Goal: Task Accomplishment & Management: Manage account settings

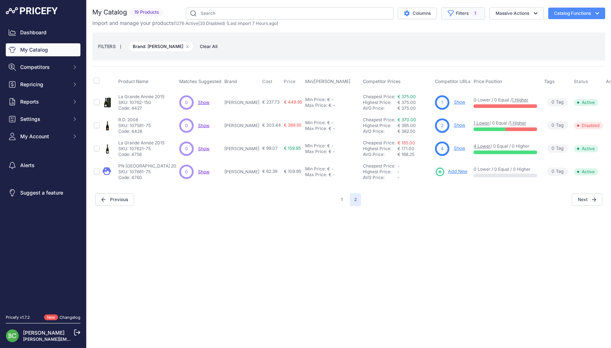
click at [455, 15] on button "Filters 1" at bounding box center [463, 13] width 44 height 12
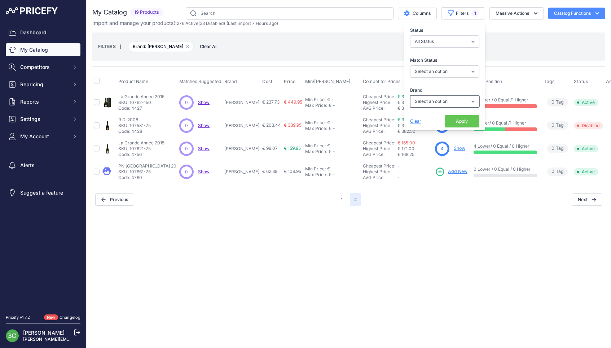
select select "[PERSON_NAME]"
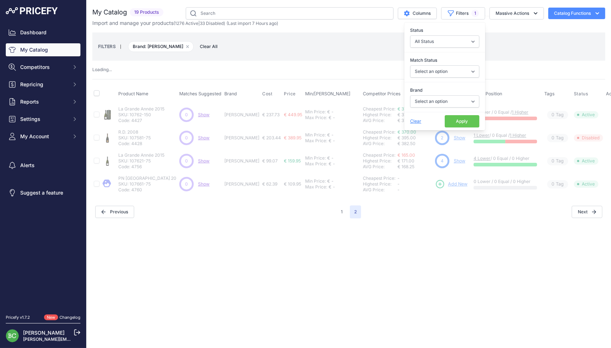
click at [458, 121] on button "Apply" at bounding box center [462, 121] width 35 height 12
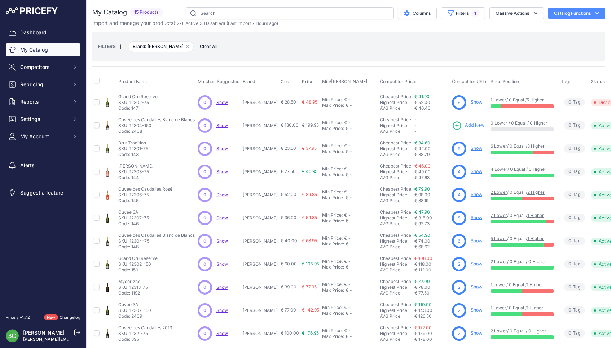
drag, startPoint x: 243, startPoint y: 102, endPoint x: 263, endPoint y: 101, distance: 19.5
click at [263, 101] on td "[PERSON_NAME]" at bounding box center [260, 102] width 38 height 23
copy p "[PERSON_NAME]"
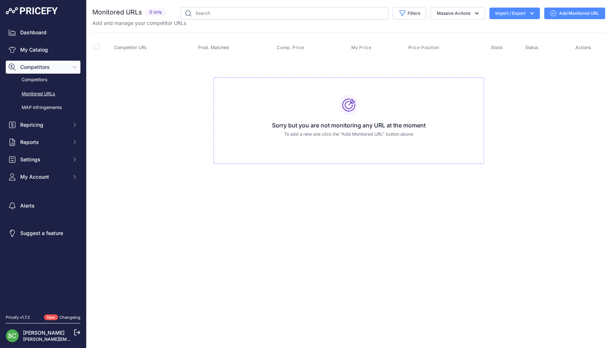
click at [566, 13] on link "Add Monitored URL" at bounding box center [574, 14] width 61 height 12
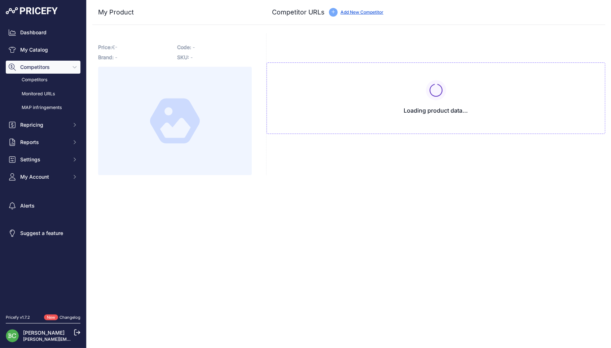
type input "[DOMAIN_NAME][URL][PERSON_NAME]"
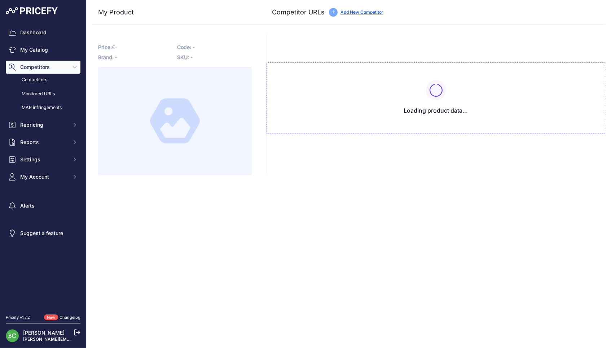
type input "[DOMAIN_NAME][URL][PERSON_NAME][PERSON_NAME]"
type input "we-love-bubbles.fr/de-sousa-brut-reserve-blanc-de-blancs-grand-cru-bio"
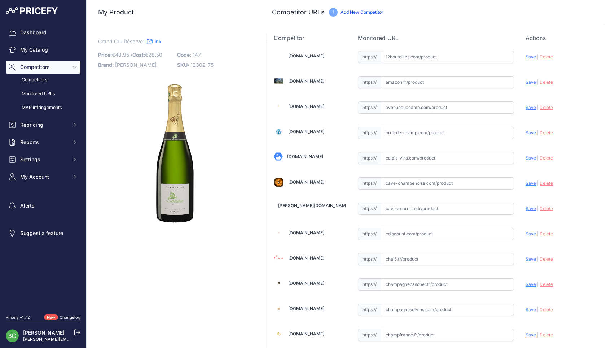
click at [159, 41] on link "Link" at bounding box center [154, 41] width 15 height 9
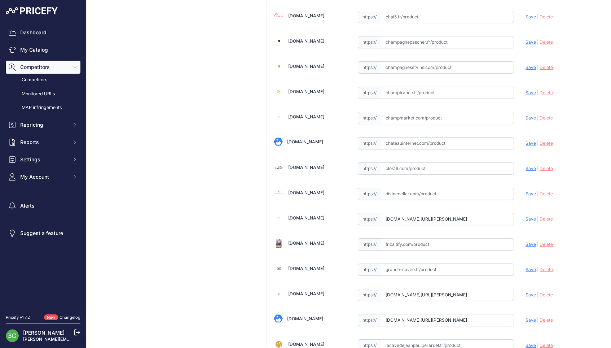
scroll to position [270, 0]
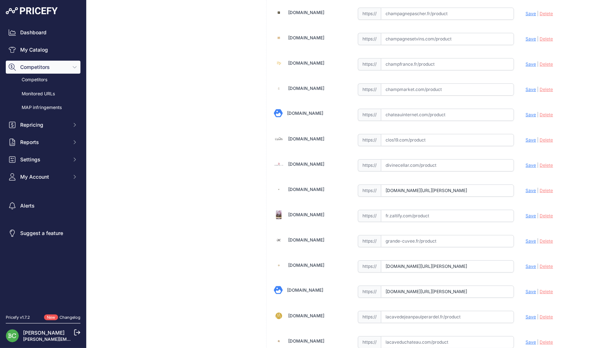
click at [468, 188] on input "www.enviedechamp.com/fr/champagne-de-sousa/317-reserve-grand-cru-blanc-de-blanc…" at bounding box center [447, 190] width 133 height 12
drag, startPoint x: 412, startPoint y: 258, endPoint x: 406, endPoint y: 246, distance: 14.0
click at [412, 260] on input "www.idealwine.com/fr/acheter-vin/B2110074-39372-1-Bouteille-Grand-Cru-Brut-Rese…" at bounding box center [447, 266] width 133 height 12
drag, startPoint x: 385, startPoint y: 187, endPoint x: 601, endPoint y: 193, distance: 216.4
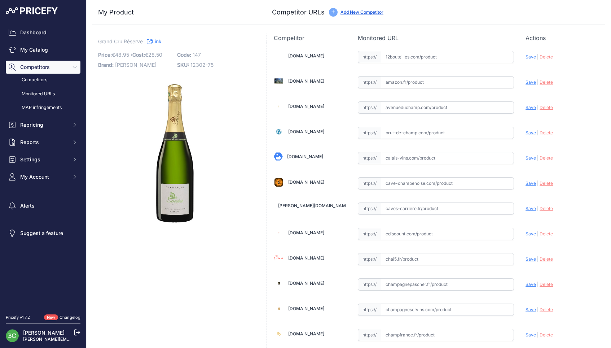
scroll to position [0, 0]
click at [402, 132] on input "text" at bounding box center [447, 133] width 133 height 12
paste input "https://www.brut-de-champ.com/produit/de-sousa-reserve/"
click at [527, 132] on span "Save" at bounding box center [530, 132] width 10 height 5
type input "https://www.brut-de-champ.com/produit/de-sousa-reserve/?prirule_jdsnikfkfjsd=26…"
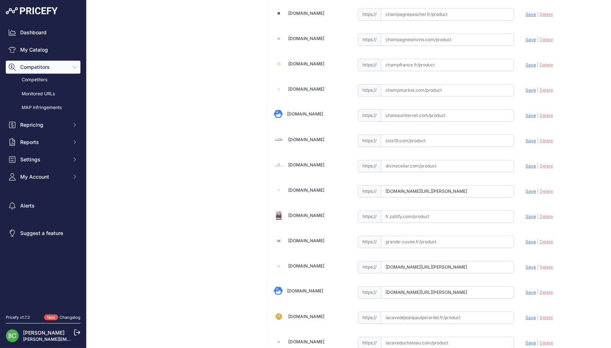
scroll to position [270, 0]
drag, startPoint x: 385, startPoint y: 187, endPoint x: 571, endPoint y: 189, distance: 185.7
paste input "https://www.enviedechamp.com/fr/champagne-de-sousa/317-extra-brut-reserve-grand…"
drag, startPoint x: 528, startPoint y: 187, endPoint x: 388, endPoint y: 190, distance: 140.7
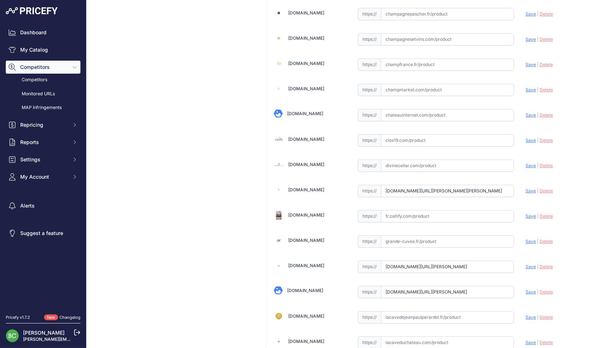
click at [528, 188] on span "Save" at bounding box center [530, 190] width 10 height 5
type input "https://www.enviedechamp.com/fr/champagne-de-sousa/317-extra-brut-reserve-grand…"
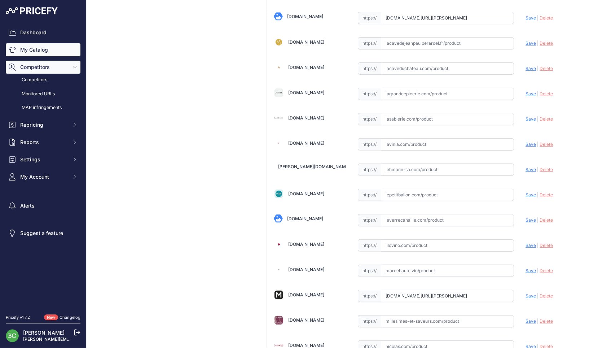
scroll to position [544, 0]
click at [494, 13] on input "www.la-champagnerie.com/champagne-de-sousa-brut-reserve-c2x13868202" at bounding box center [447, 18] width 133 height 12
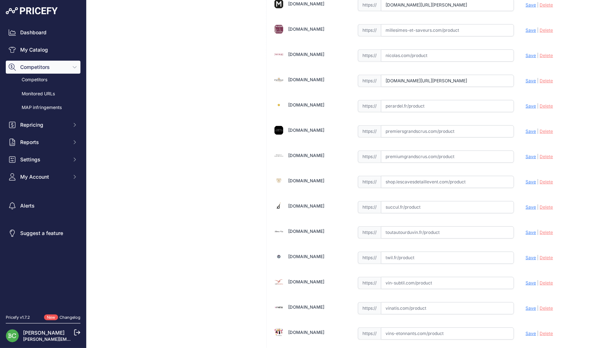
scroll to position [833, 0]
click at [418, 27] on input "text" at bounding box center [447, 31] width 133 height 12
paste input "https://www.millesimes-et-saveurs.com/champagne-de-sousa-grand-cru-blanc-de-bla…"
click at [529, 28] on span "Save" at bounding box center [530, 30] width 10 height 5
type input "https://www.millesimes-et-saveurs.com/champagne-de-sousa-grand-cru-blanc-de-bla…"
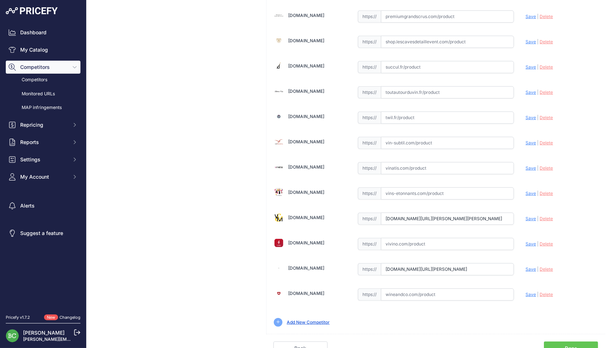
scroll to position [974, 0]
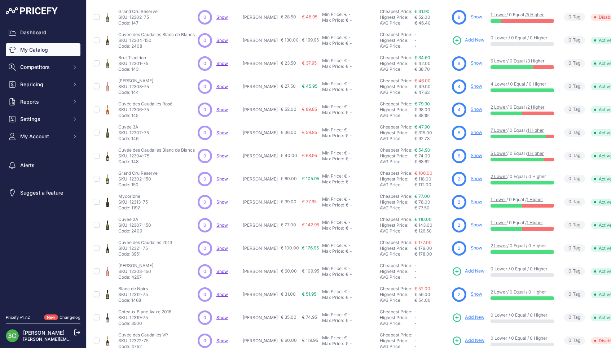
scroll to position [85, 0]
click at [471, 61] on link "Show" at bounding box center [477, 63] width 12 height 5
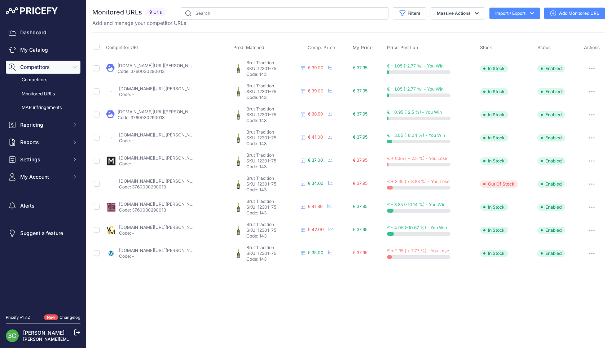
click at [169, 65] on link "calais-vins.com/champagne-de-sousa/9054-de-sousa-champagne-brut-tradition.html" at bounding box center [176, 65] width 116 height 5
click at [179, 86] on link "enviedechamp.com/fr/champagne-de-sousa/316-brut-tradition.html?search_query=de+…" at bounding box center [159, 88] width 81 height 5
click at [167, 109] on link "la-champagnerie.com/champagne-de-sousa-tradition-c2x21431360" at bounding box center [158, 111] width 81 height 5
click at [163, 134] on link "lavinia.com/fr-fr/de-sousa-cote-des-blancs-brut-tradition" at bounding box center [159, 134] width 81 height 5
click at [155, 155] on link "millesima.fr/champagne-de-sousa-brut-tradition-0000-c-cc-6.html" at bounding box center [159, 157] width 81 height 5
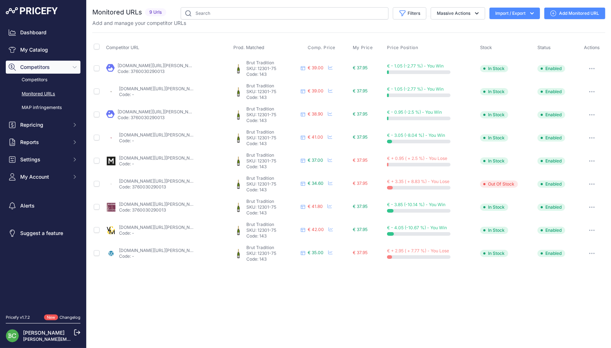
drag, startPoint x: 144, startPoint y: 177, endPoint x: 149, endPoint y: 177, distance: 4.7
click at [145, 178] on link "we-love-bubbles.fr/de-sousa-brut-tradition-bio" at bounding box center [159, 180] width 81 height 5
click at [146, 178] on link "we-love-bubbles.fr/de-sousa-brut-tradition-bio" at bounding box center [159, 180] width 81 height 5
click at [147, 201] on link "millesimes-et-saveurs.com/champagne-de-sousa-brut-tradition-c2x40636459" at bounding box center [159, 203] width 81 height 5
click at [155, 224] on link "vinsetmillesimes.com/fr/de-sousa/104969-de-sousa-brut-tradition.html?prirule_jd…" at bounding box center [177, 226] width 116 height 5
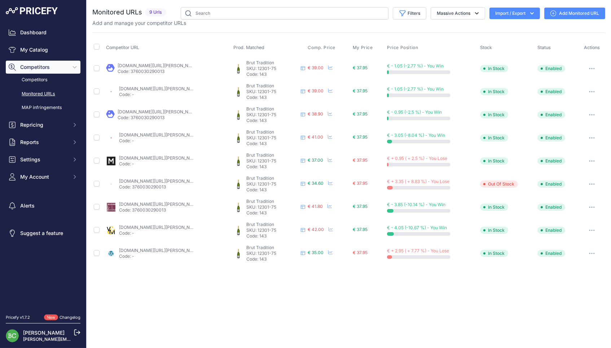
click at [163, 247] on link "brut-de-champ.com/produit/de-sousa-tradition/?prirule_jdsnikfkfjsd=2676" at bounding box center [159, 249] width 81 height 5
click at [568, 13] on link "Add Monitored URL" at bounding box center [574, 14] width 61 height 12
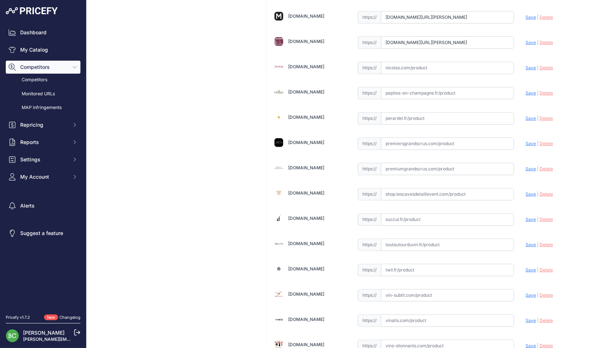
scroll to position [822, 0]
click at [405, 88] on input "text" at bounding box center [447, 93] width 133 height 12
paste input "https://pepites-en-champagne.fr/fr/vignerons/Champagne-de-sousa-tradition"
drag, startPoint x: 537, startPoint y: 80, endPoint x: 531, endPoint y: 87, distance: 9.4
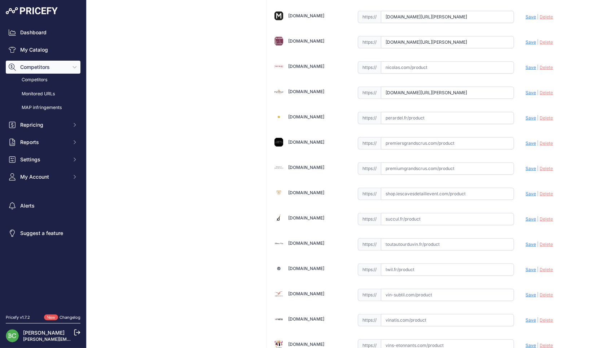
click at [531, 90] on span "Save" at bounding box center [530, 92] width 10 height 5
type input "https://pepites-en-champagne.fr/fr/vignerons/Champagne-de-sousa-tradition?priru…"
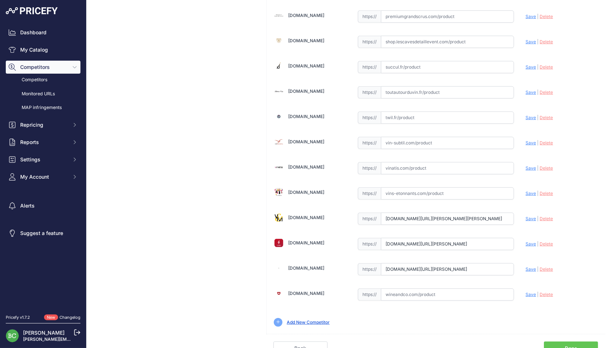
scroll to position [974, 0]
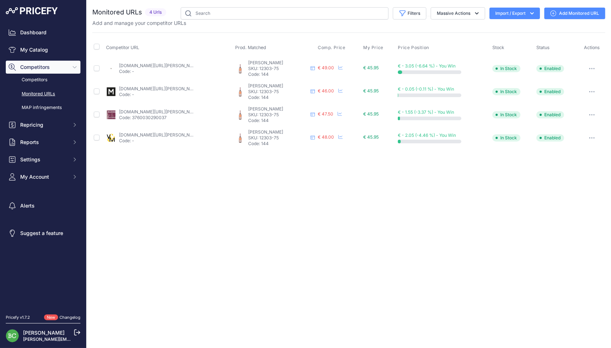
click at [136, 65] on link "[DOMAIN_NAME][URL][PERSON_NAME]" at bounding box center [159, 65] width 81 height 5
click at [183, 88] on link "[DOMAIN_NAME][URL][PERSON_NAME][PERSON_NAME]" at bounding box center [177, 88] width 116 height 5
click at [170, 109] on link "millesimes-et-saveurs.com/champagne-de-sousa-avize-brut-rose-c2x30808540" at bounding box center [159, 111] width 81 height 5
click at [132, 133] on link "vinsetmillesimes.com/fr/de-sousa/104968-de-sousa-brut-rose.html?prirule_jdsnikf…" at bounding box center [194, 134] width 151 height 5
click at [573, 13] on link "Add Monitored URL" at bounding box center [574, 14] width 61 height 12
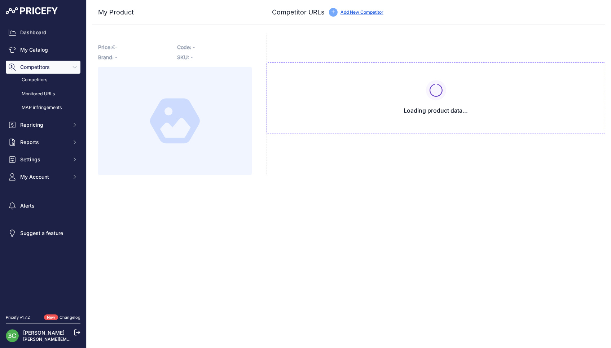
type input "[DOMAIN_NAME][URL][PERSON_NAME]"
type input "[DOMAIN_NAME][URL][PERSON_NAME][PERSON_NAME]"
type input "[DOMAIN_NAME][URL][PERSON_NAME]"
type input "[DOMAIN_NAME][URL][PERSON_NAME][PERSON_NAME][PERSON_NAME]"
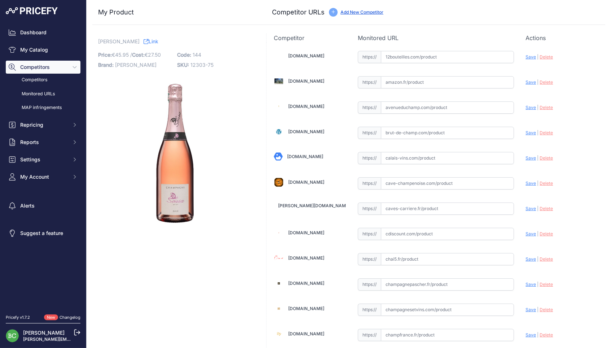
click at [221, 119] on img at bounding box center [175, 151] width 154 height 154
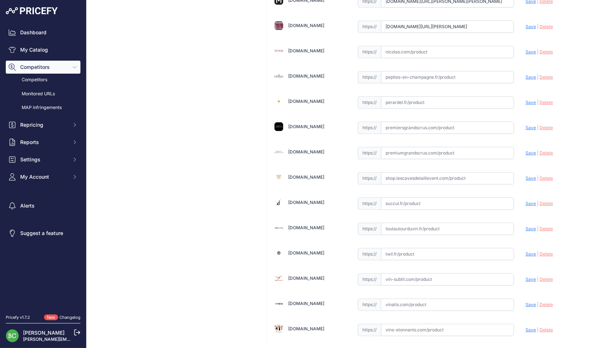
scroll to position [849, 0]
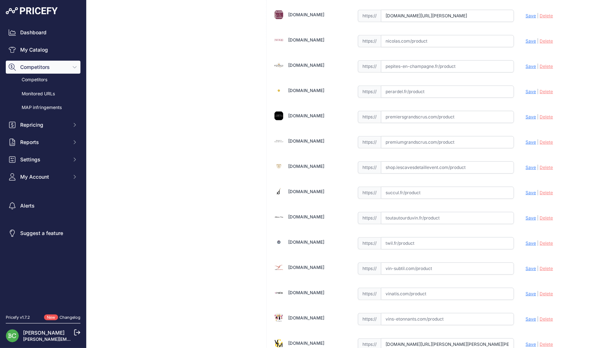
click at [403, 62] on input "text" at bounding box center [447, 66] width 133 height 12
paste input "https://pepites-en-champagne.fr/fr/vignerons/Champagne-de-sousa-rose"
click at [532, 63] on span "Save" at bounding box center [530, 65] width 10 height 5
type input "https://pepites-en-champagne.fr/fr/vignerons/Champagne-de-sousa-rose?prirule_jd…"
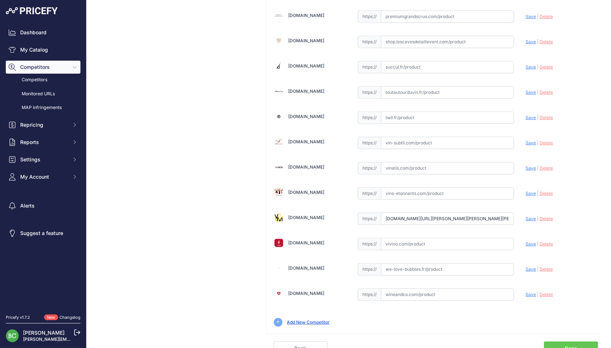
scroll to position [974, 0]
click at [398, 263] on input "text" at bounding box center [447, 269] width 133 height 12
paste input "https://we-love-bubbles.fr/de-sousa-brut-rose-grand-cru-bio"
click at [532, 266] on span "Save" at bounding box center [530, 268] width 10 height 5
type input "https://we-love-bubbles.fr/de-sousa-brut-rose-grand-cru-bio?prirule_jdsnikfkfjs…"
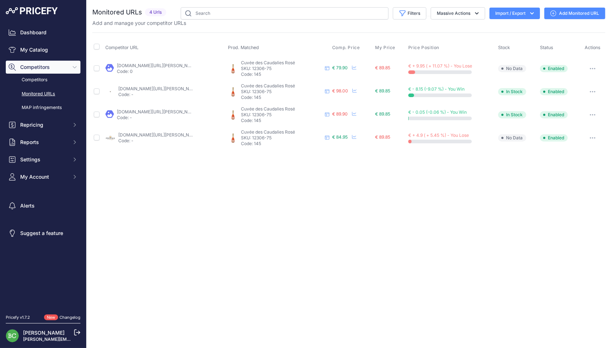
click at [168, 66] on link "[DOMAIN_NAME][URL][PERSON_NAME][PERSON_NAME]" at bounding box center [175, 65] width 116 height 5
click at [591, 68] on icon "button" at bounding box center [593, 68] width 6 height 1
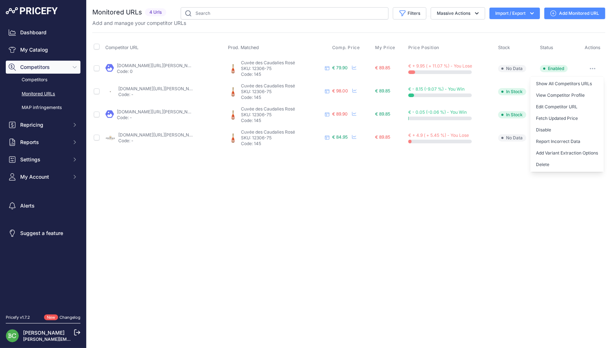
drag, startPoint x: 546, startPoint y: 163, endPoint x: 542, endPoint y: 164, distance: 4.4
click at [546, 163] on button "Delete" at bounding box center [567, 165] width 74 height 12
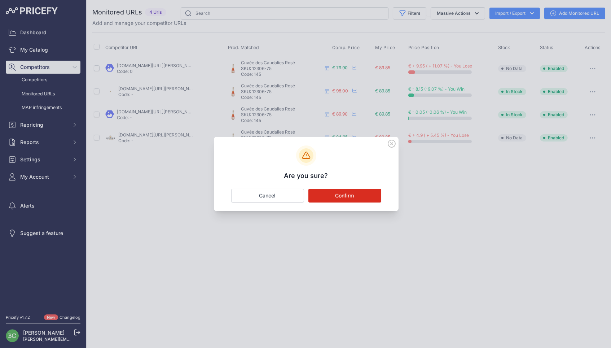
click at [357, 194] on button "Confirm" at bounding box center [344, 196] width 73 height 14
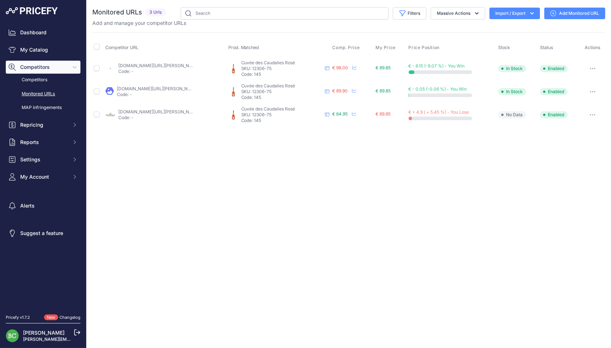
click at [154, 64] on link "[DOMAIN_NAME][URL][PERSON_NAME]" at bounding box center [158, 65] width 81 height 5
click at [174, 89] on link "[DOMAIN_NAME][URL][PERSON_NAME]" at bounding box center [157, 88] width 81 height 5
click at [152, 110] on link "[DOMAIN_NAME][URL][PERSON_NAME]" at bounding box center [158, 111] width 81 height 5
click at [566, 14] on link "Add Monitored URL" at bounding box center [574, 14] width 61 height 12
click at [580, 17] on link "Add Monitored URL" at bounding box center [574, 14] width 61 height 12
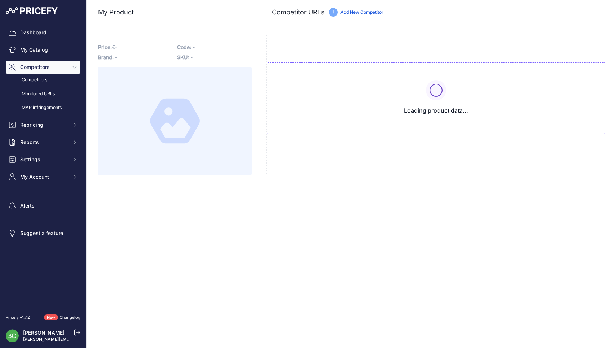
type input "[DOMAIN_NAME][URL][PERSON_NAME]"
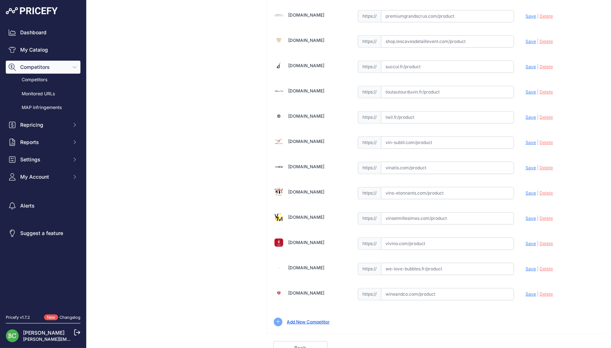
scroll to position [974, 0]
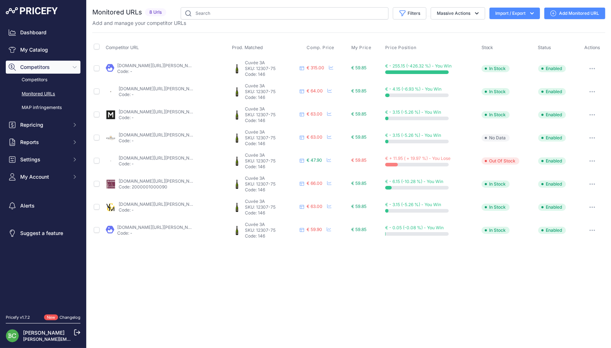
click at [172, 65] on link "calais-vins.com/grandes-cuvees-de-champagne/9113-de-sousa-champagne-cuvee-3a-br…" at bounding box center [175, 65] width 116 height 5
click at [592, 68] on icon "button" at bounding box center [592, 68] width 1 height 1
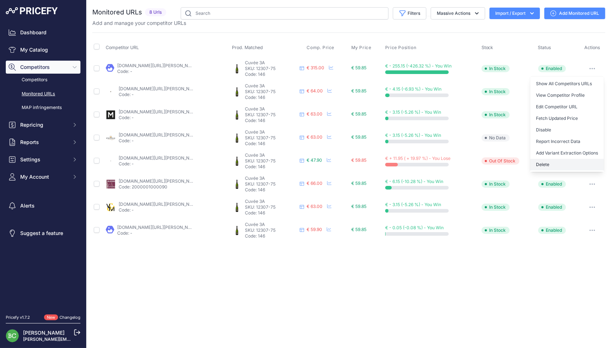
click at [534, 162] on button "Delete" at bounding box center [567, 165] width 74 height 12
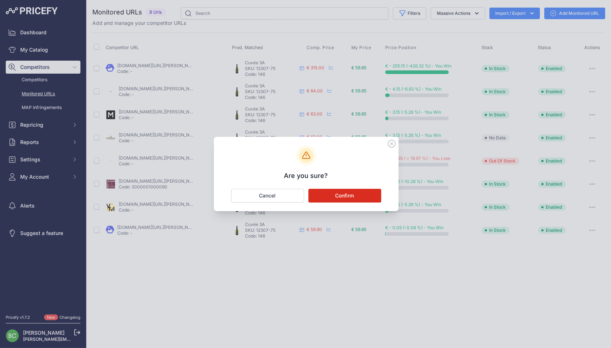
click at [353, 197] on button "Confirm" at bounding box center [344, 196] width 73 height 14
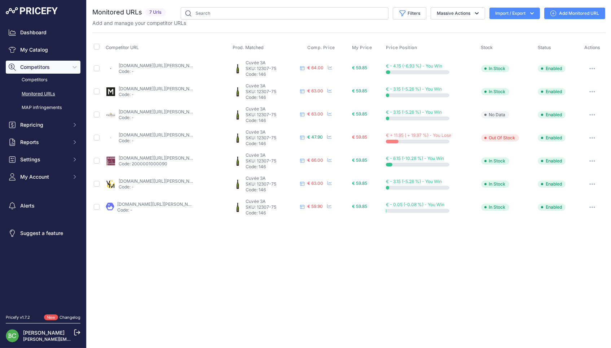
click at [173, 65] on link "enviedechamp.com/fr/champagne-de-sousa/319-cuvee-3a-avize-ay-ambonnay.html?sear…" at bounding box center [159, 65] width 81 height 5
click at [146, 86] on link "millesima.fr/champagne-de-sousa-cuvee-3a-grand-cru-0000.html" at bounding box center [159, 88] width 81 height 5
click at [144, 110] on link "pepites-en-champagne.fr/fr/vignerons/champagne-de-sousa-cuvee-3a" at bounding box center [159, 111] width 81 height 5
click at [165, 132] on link "we-love-bubbles.fr/de-sousa-cuvee-3a-extra-brut-grand-cru-bio" at bounding box center [159, 134] width 81 height 5
click at [160, 155] on link "millesimes-et-saveurs.com/champagne-de-sousa-cuvee-3a-75-cl-c2x14761058" at bounding box center [159, 157] width 81 height 5
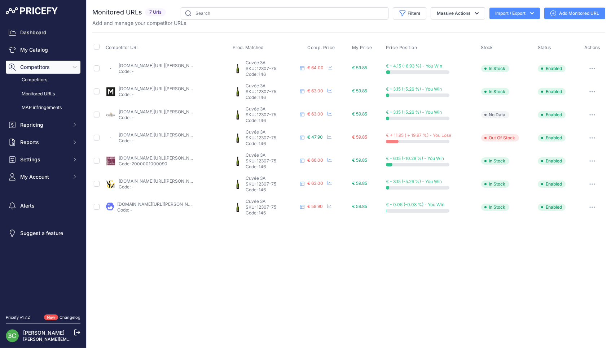
click at [147, 178] on link "vinsetmillesimes.com/fr/de-sousa/83599-de-sousa-cuvee-3a.html" at bounding box center [177, 180] width 116 height 5
click at [160, 201] on link "la-champagnerie.com/champagne-de-sousa-3a-c2x13868414?prirule_jdsnikfkfjsd=2676" at bounding box center [157, 203] width 81 height 5
click at [567, 15] on link "Add Monitored URL" at bounding box center [574, 14] width 61 height 12
click at [573, 11] on link "Add Monitored URL" at bounding box center [574, 14] width 61 height 12
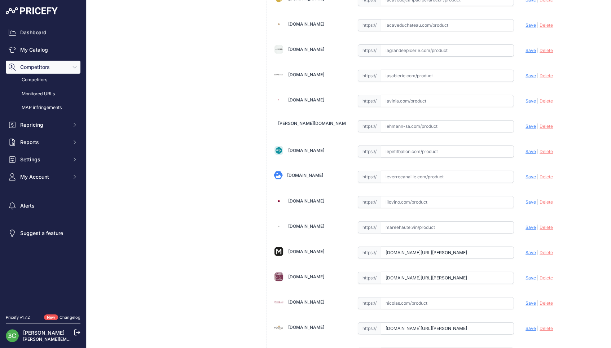
scroll to position [591, 0]
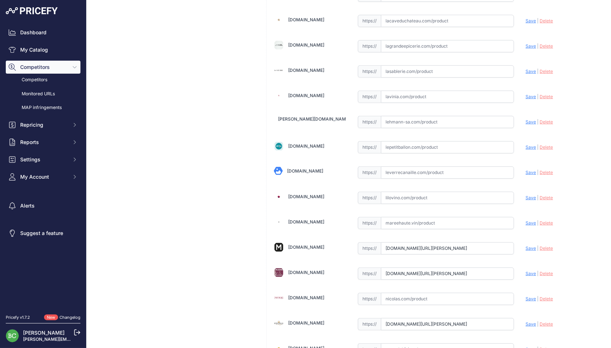
click at [395, 18] on input "text" at bounding box center [447, 21] width 133 height 12
paste input "https://www.lacaveduchateau.com/champagne-de-sousa-3a-blanc-wsouscu3ab000b7ccu1…"
click at [529, 19] on span "Save" at bounding box center [530, 20] width 10 height 5
type input "https://www.lacaveduchateau.com/champagne-de-sousa-3a-blanc-wsouscu3ab000b7ccu1…"
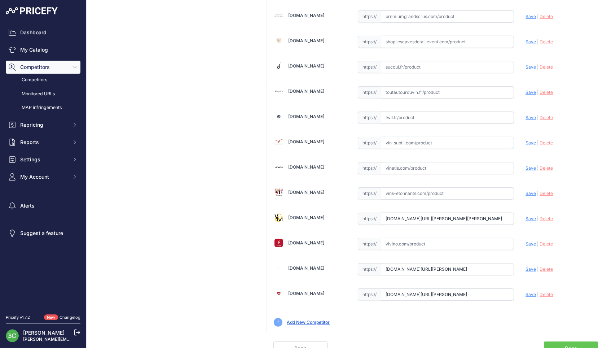
scroll to position [974, 0]
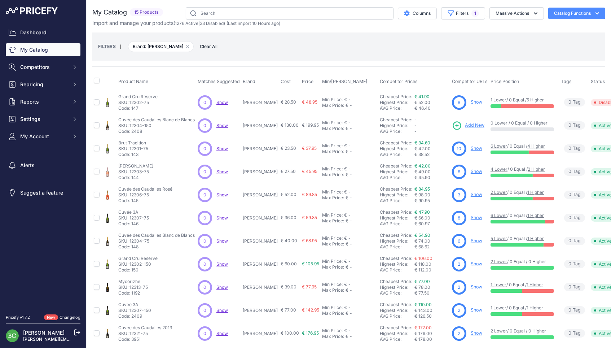
click at [406, 69] on div "Product Name Matches Suggested Brand Cost" at bounding box center [348, 251] width 513 height 371
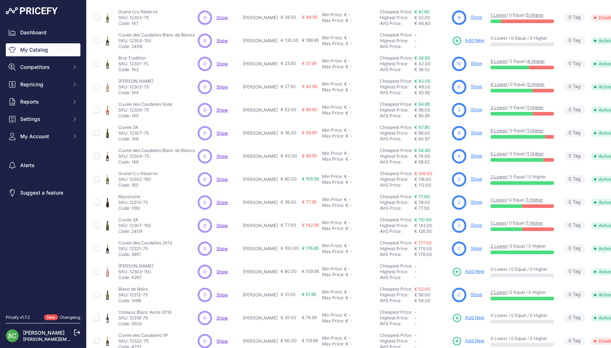
scroll to position [85, 0]
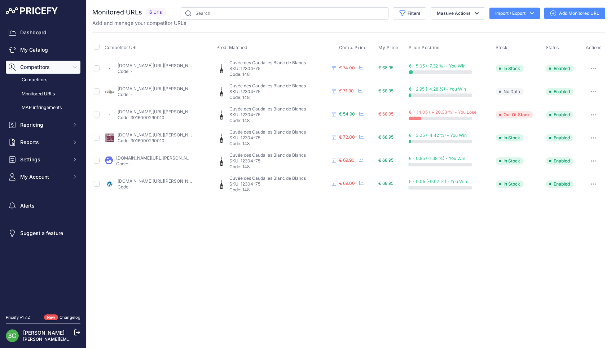
click at [170, 63] on link "[DOMAIN_NAME][URL][PERSON_NAME]" at bounding box center [158, 65] width 81 height 5
click at [175, 88] on link "[DOMAIN_NAME][URL][PERSON_NAME]" at bounding box center [158, 88] width 81 height 5
click at [163, 109] on link "[DOMAIN_NAME][URL][PERSON_NAME]" at bounding box center [158, 111] width 81 height 5
click at [154, 132] on link "millesimes-et-saveurs.com/champagne-de-sousa-cuvee-des-caudalies-c2x17759739" at bounding box center [158, 134] width 81 height 5
click at [150, 155] on link "la-champagnerie.com/champagne-de-sousa-caudalies-c2x13868336?prirule_jdsnikfkfj…" at bounding box center [156, 157] width 81 height 5
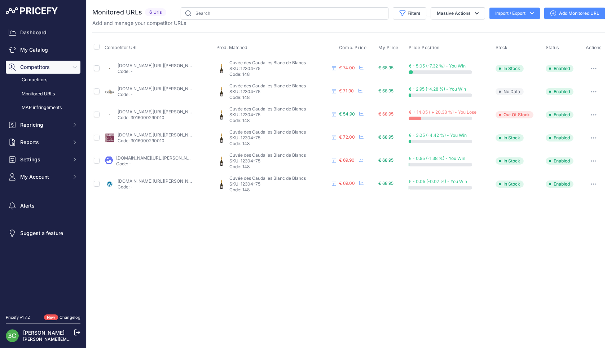
click at [175, 178] on link "brut-de-champ.com/produit/de-sousa-cuvee-des-caudalies/?prirule_jdsnikfkfjsd=26…" at bounding box center [158, 180] width 81 height 5
click at [563, 16] on link "Add Monitored URL" at bounding box center [574, 14] width 61 height 12
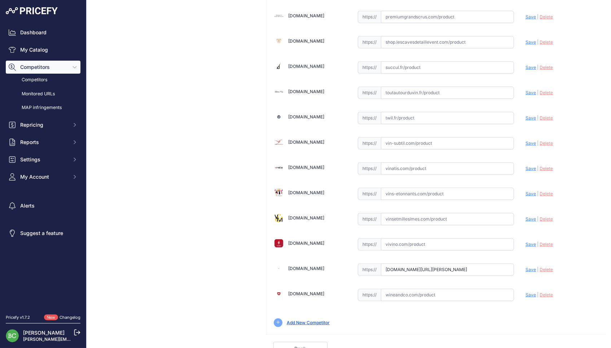
click at [433, 213] on input "text" at bounding box center [447, 219] width 133 height 12
paste input "https://www.vinsetmillesimes.com/fr/de-sousa/113834-de-sousa-grand-cru-cuvee-de…"
click at [528, 216] on span "Save" at bounding box center [530, 218] width 10 height 5
type input "https://www.vinsetmillesimes.com/fr/de-sousa/113834-de-sousa-grand-cru-cuvee-de…"
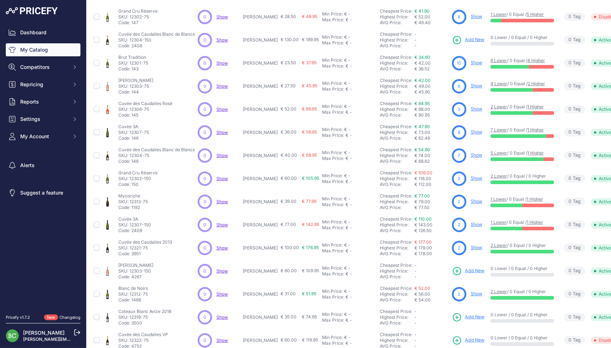
scroll to position [85, 0]
